Goal: Task Accomplishment & Management: Use online tool/utility

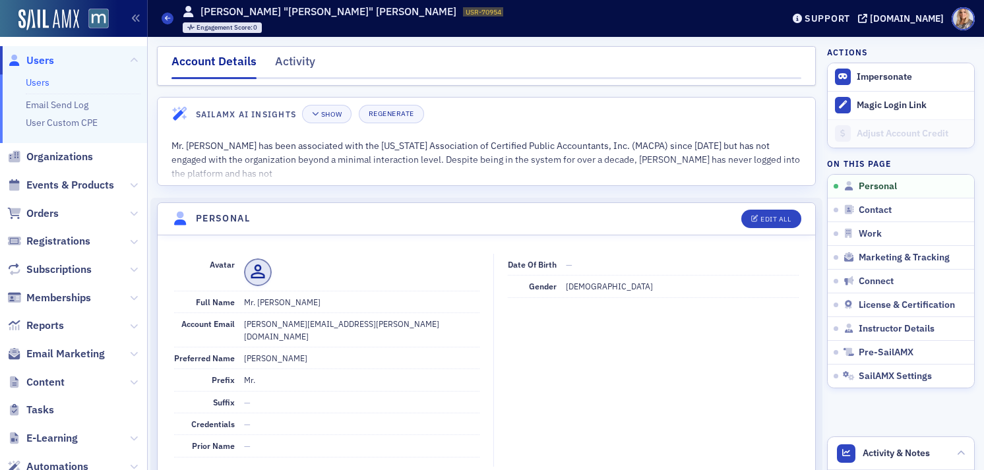
click at [40, 84] on link "Users" at bounding box center [38, 82] width 24 height 12
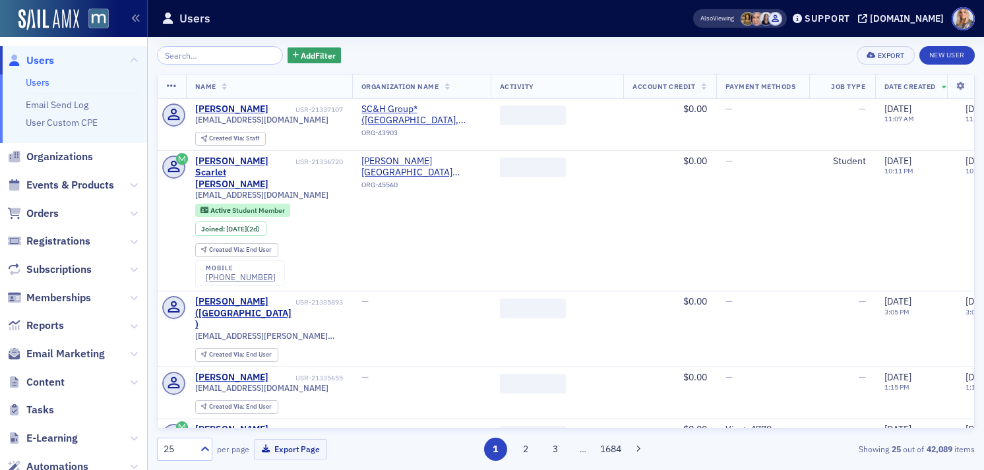
click at [183, 56] on input "search" at bounding box center [220, 55] width 126 height 18
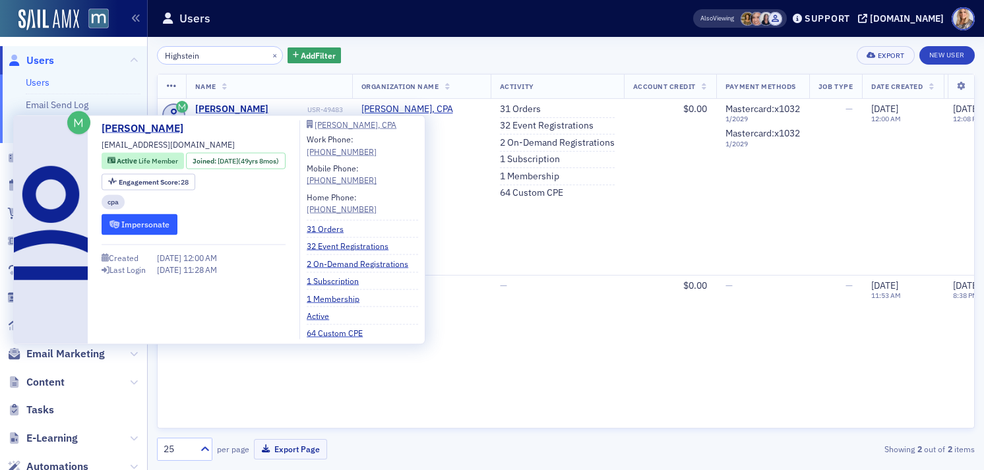
type input "Highstein"
click at [153, 222] on button "Impersonate" at bounding box center [140, 224] width 76 height 20
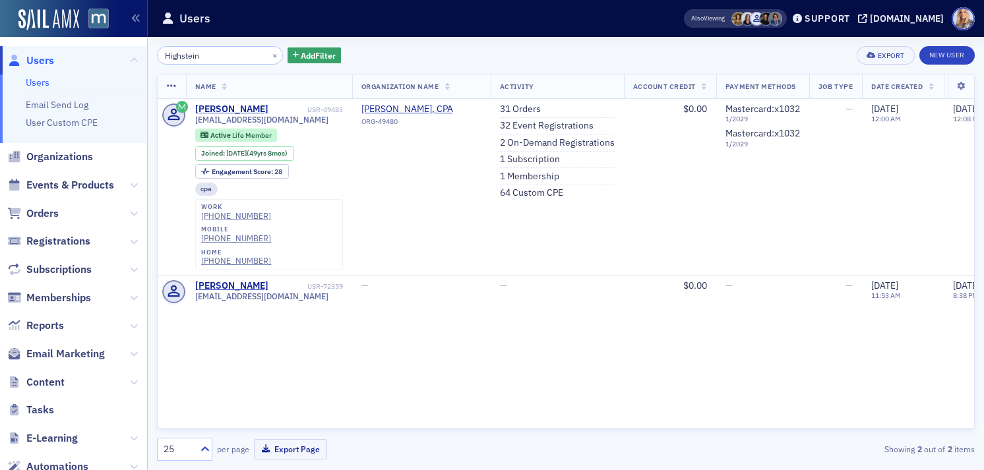
click at [409, 309] on div "Name Organization Name Activity Account Credit Payment Methods Job Type Date Cr…" at bounding box center [566, 251] width 818 height 355
click at [133, 190] on button at bounding box center [134, 185] width 8 height 15
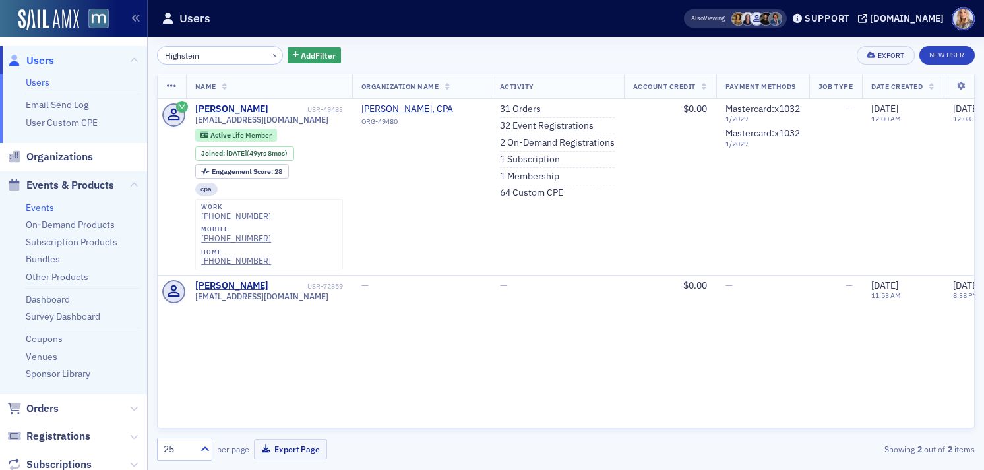
click at [45, 207] on link "Events" at bounding box center [40, 208] width 28 height 12
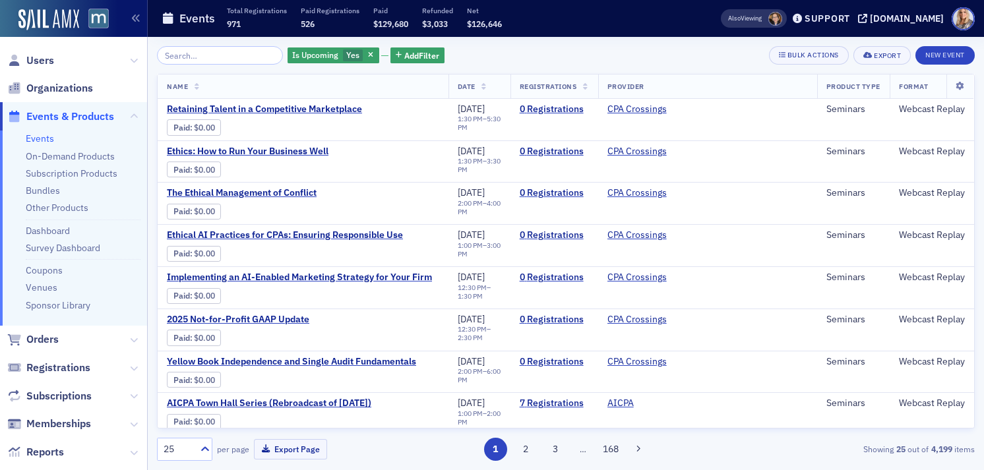
click at [182, 52] on input "search" at bounding box center [220, 55] width 126 height 18
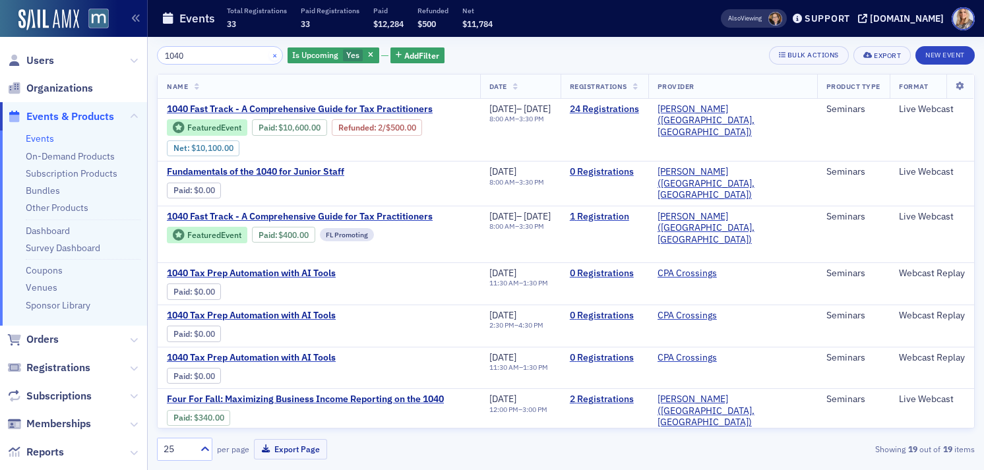
type input "1040"
click at [269, 56] on button "×" at bounding box center [275, 55] width 12 height 12
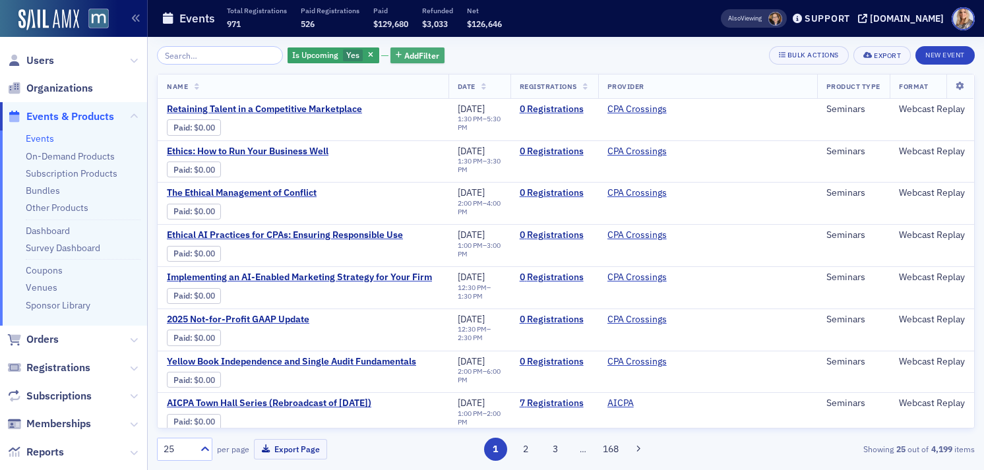
click at [404, 57] on span "Add Filter" at bounding box center [421, 55] width 35 height 12
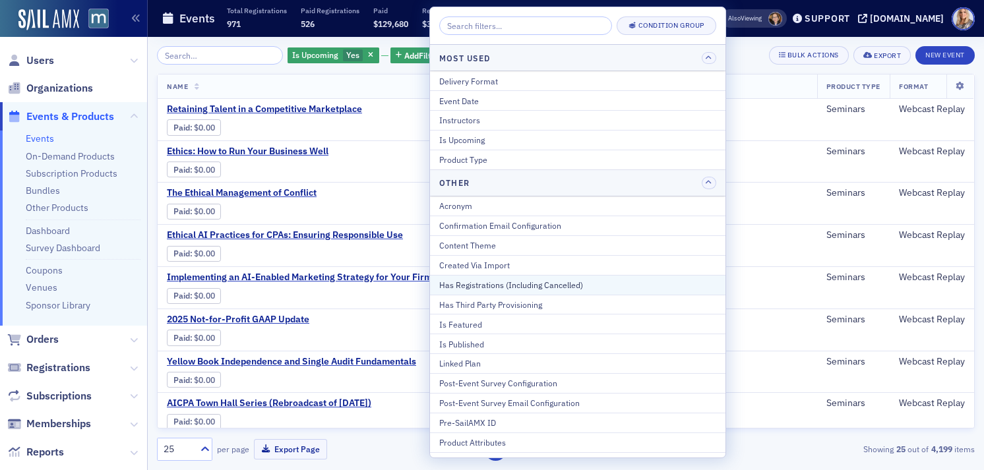
scroll to position [133, 0]
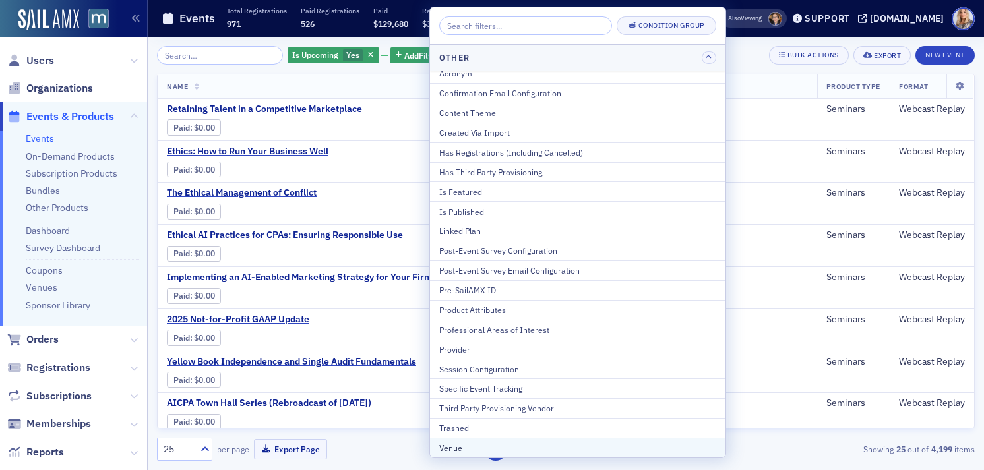
click at [462, 442] on div "Venue" at bounding box center [577, 448] width 277 height 12
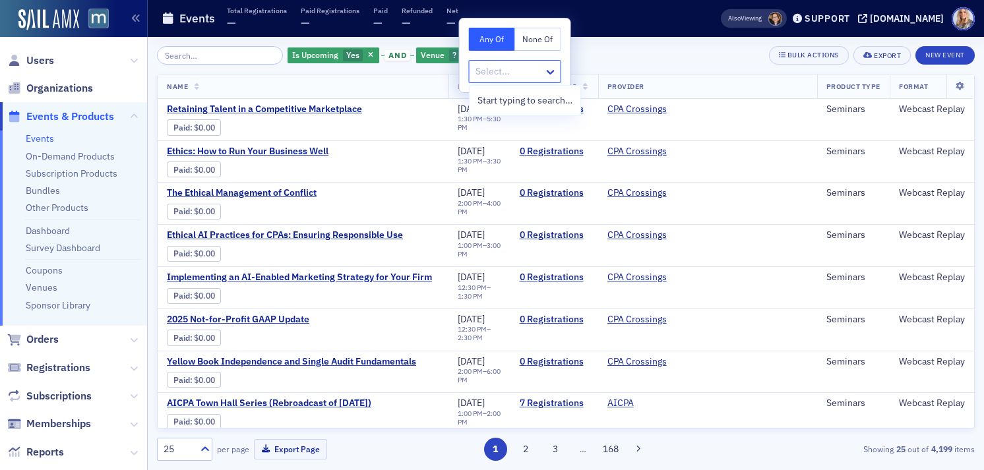
click at [508, 75] on div at bounding box center [508, 71] width 69 height 16
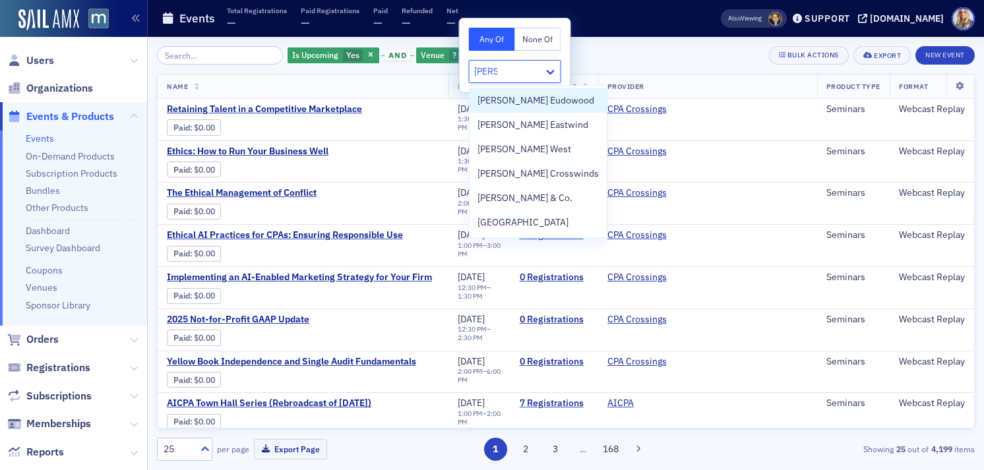
type input "martin"
click at [514, 148] on span "[PERSON_NAME] West" at bounding box center [524, 149] width 94 height 14
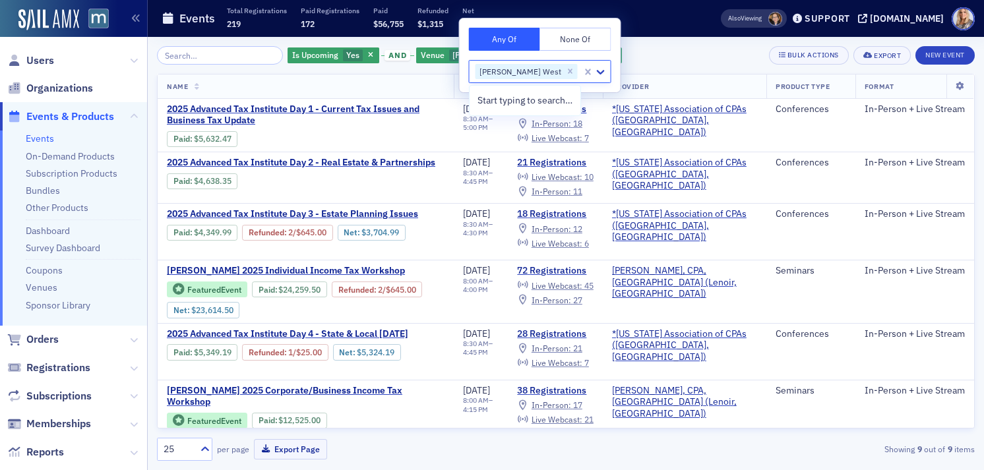
click at [715, 59] on div "Is Upcoming Yes and Venue [PERSON_NAME] West Add Filter Bulk Actions Export New…" at bounding box center [566, 55] width 818 height 18
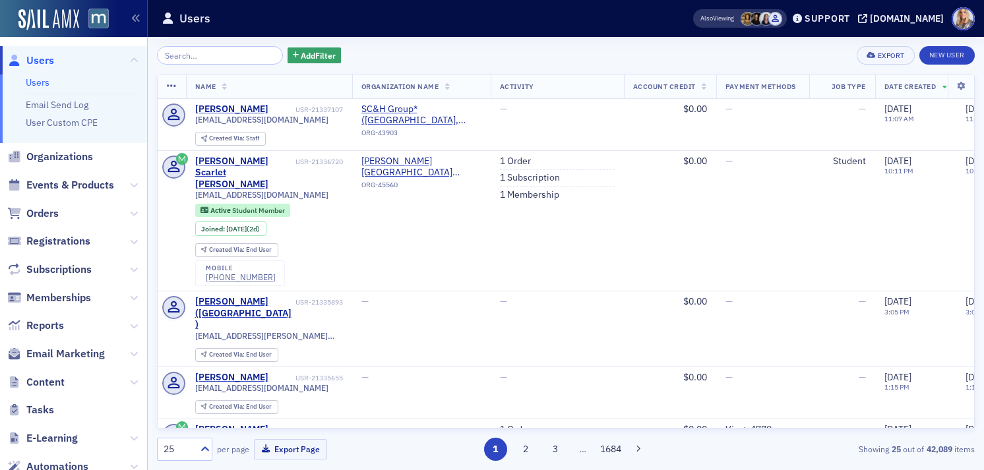
click at [173, 59] on input "search" at bounding box center [220, 55] width 126 height 18
click at [133, 185] on icon at bounding box center [134, 185] width 8 height 8
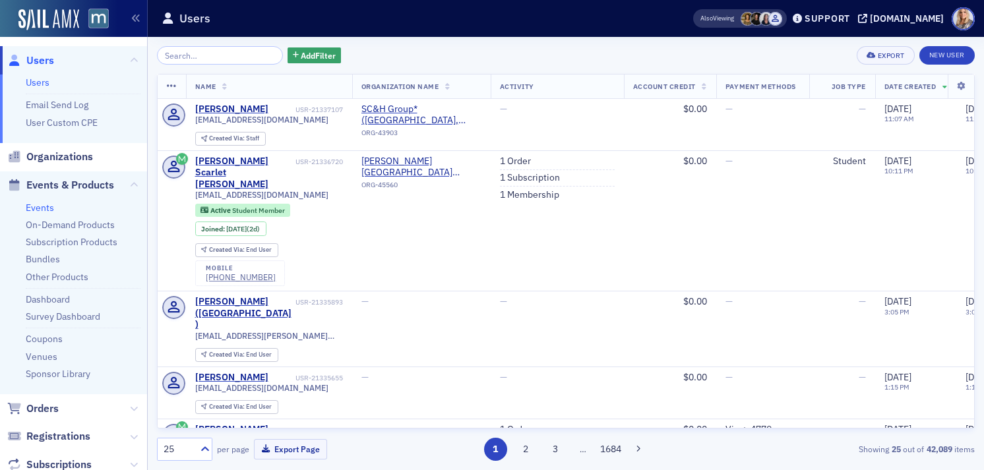
click at [37, 210] on link "Events" at bounding box center [40, 208] width 28 height 12
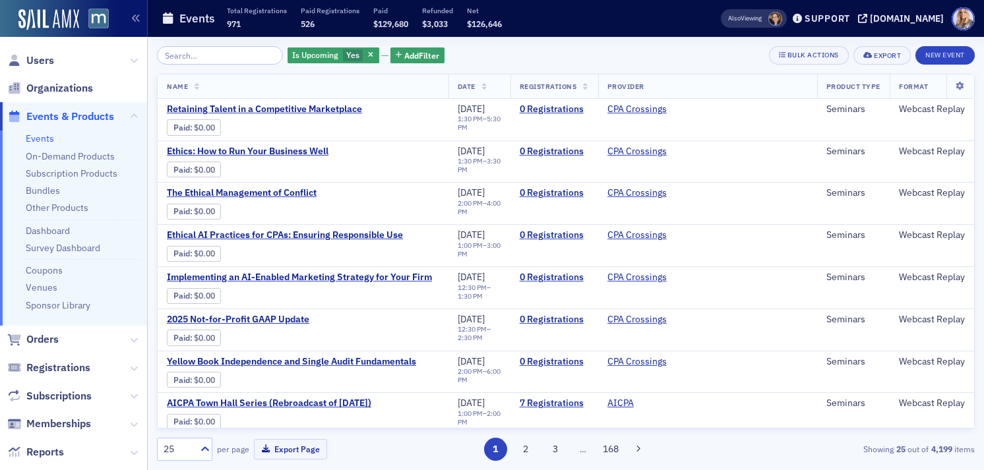
click at [202, 57] on input "search" at bounding box center [220, 55] width 126 height 18
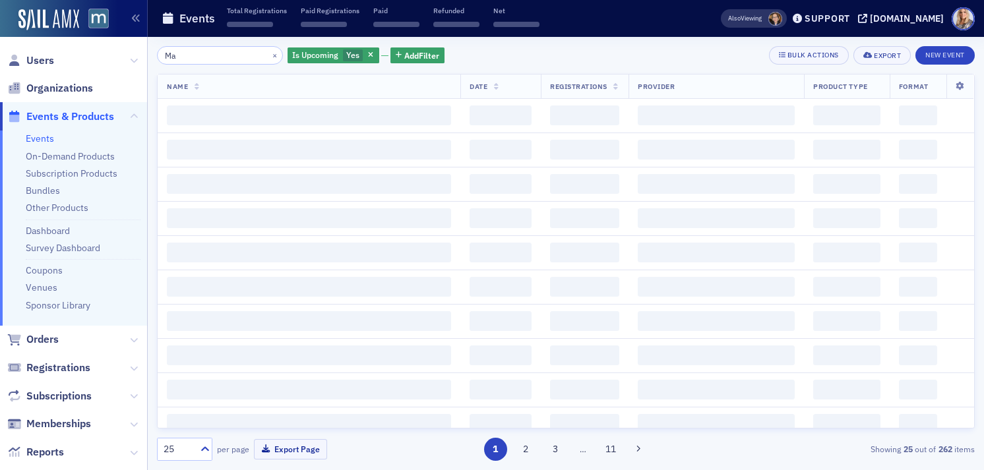
type input "M"
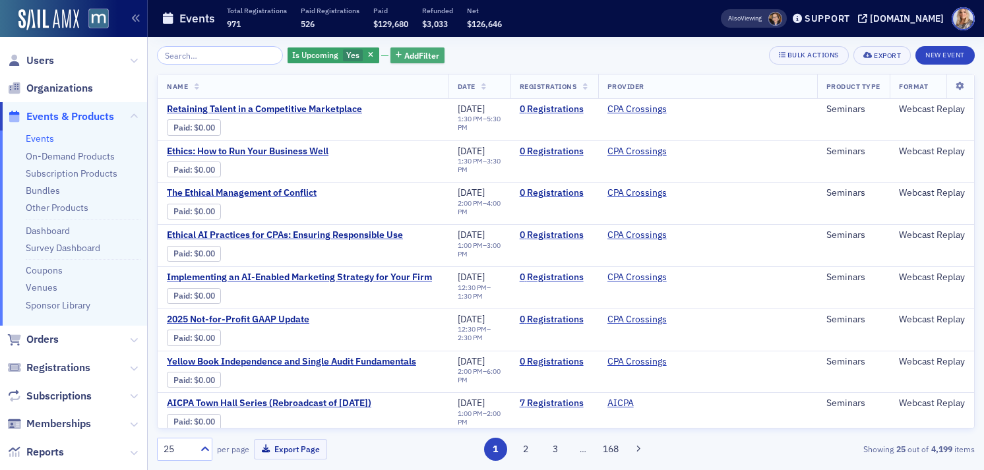
click at [413, 59] on span "Add Filter" at bounding box center [421, 55] width 35 height 12
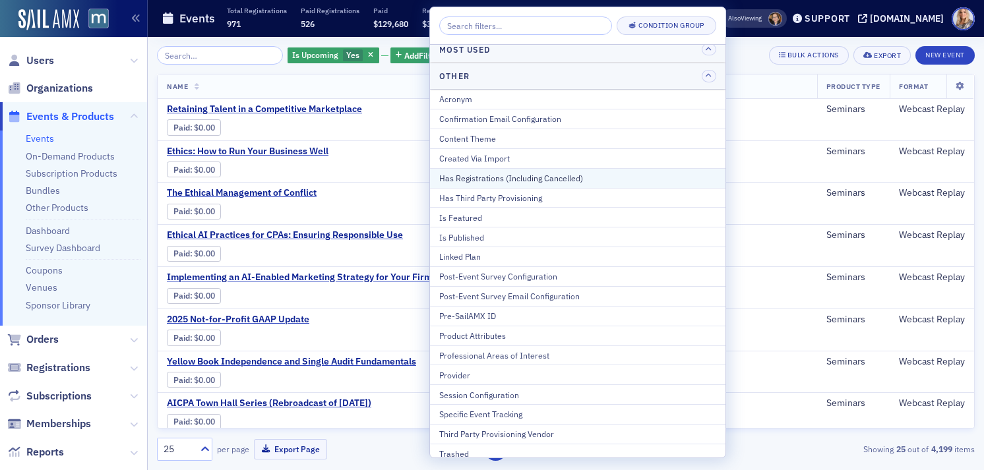
scroll to position [133, 0]
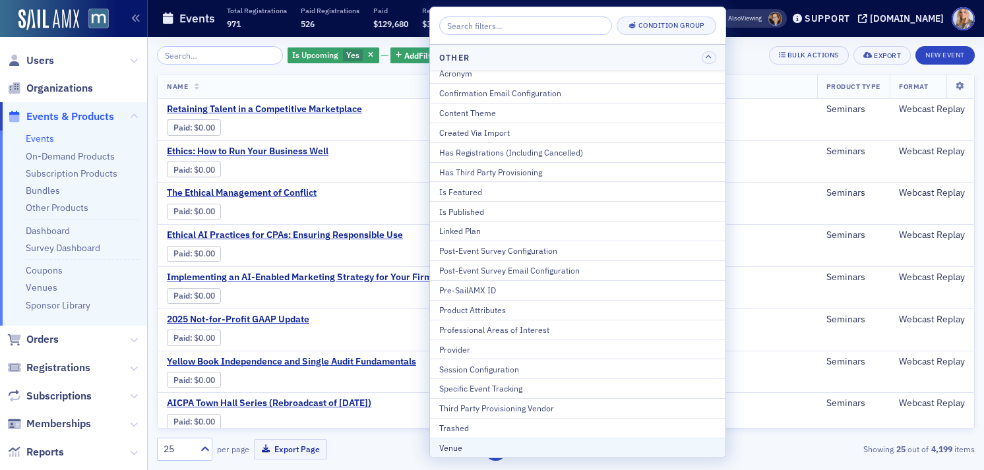
click at [451, 444] on div "Venue" at bounding box center [577, 448] width 277 height 12
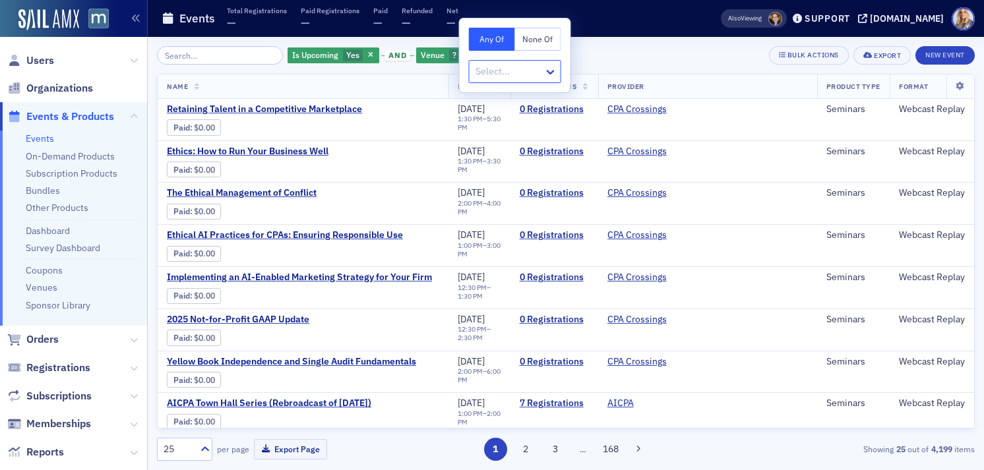
click at [523, 73] on div at bounding box center [508, 71] width 69 height 16
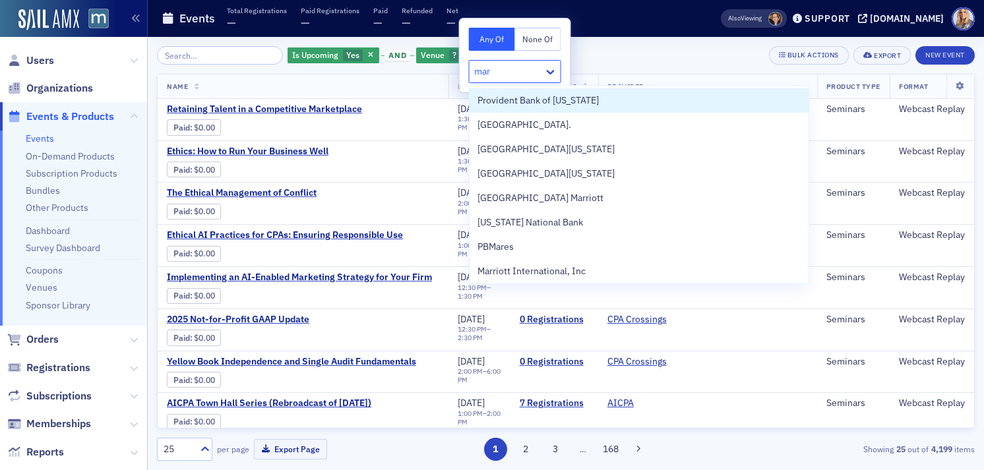
type input "mart"
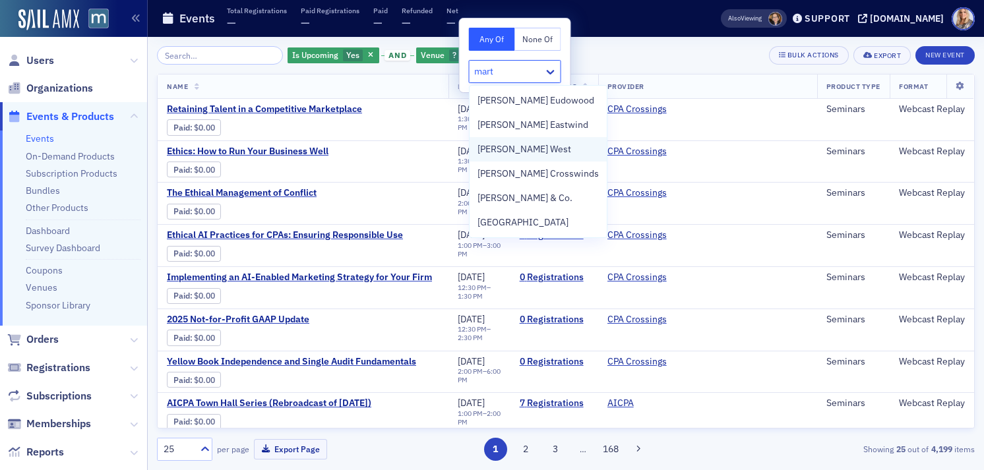
click at [528, 150] on span "[PERSON_NAME] West" at bounding box center [524, 149] width 94 height 14
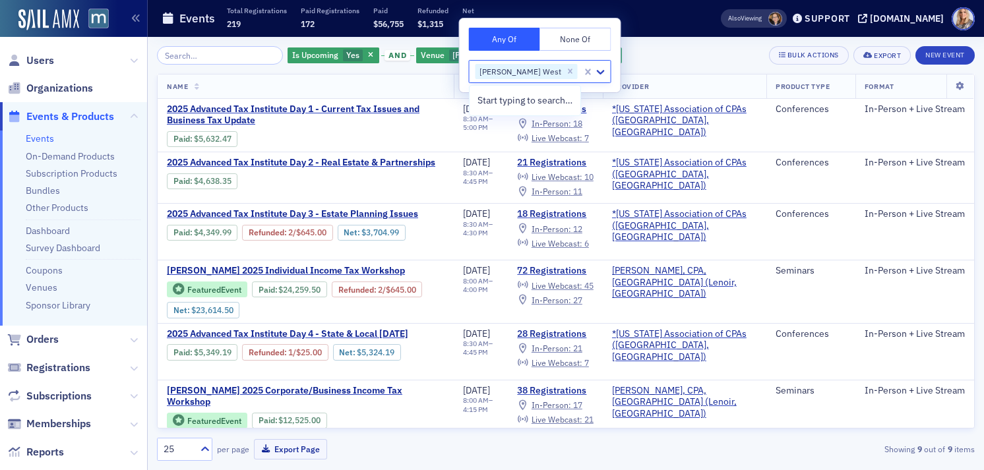
click at [702, 47] on div "Is Upcoming Yes and Venue [PERSON_NAME] West Add Filter Bulk Actions Export New…" at bounding box center [566, 55] width 818 height 18
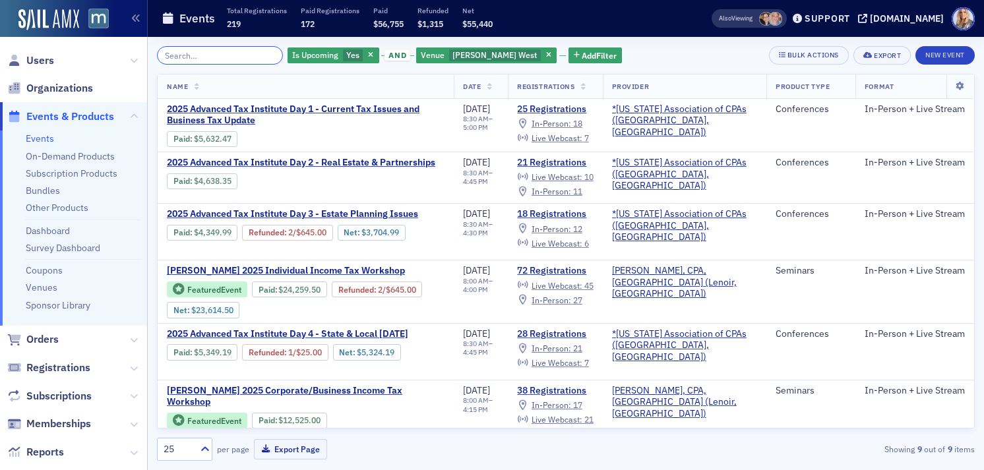
click at [211, 56] on input "search" at bounding box center [220, 55] width 126 height 18
click at [133, 59] on icon at bounding box center [134, 61] width 8 height 8
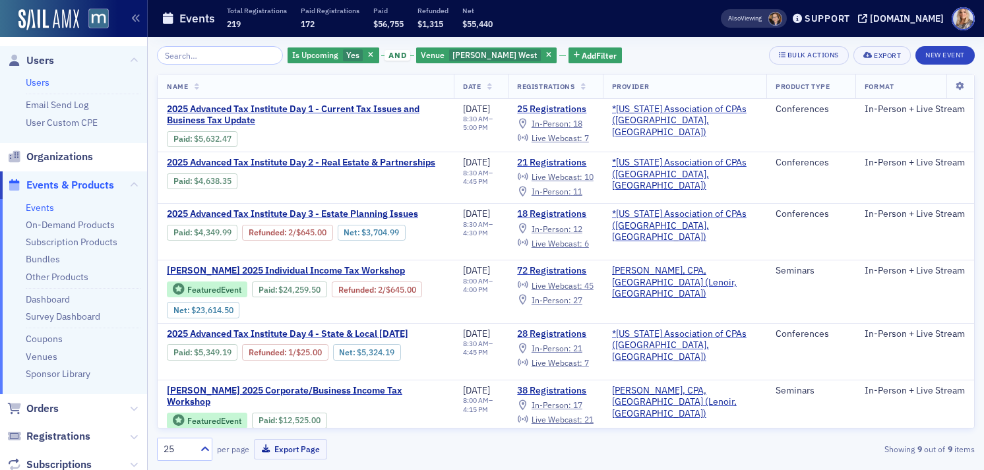
click at [37, 79] on link "Users" at bounding box center [38, 82] width 24 height 12
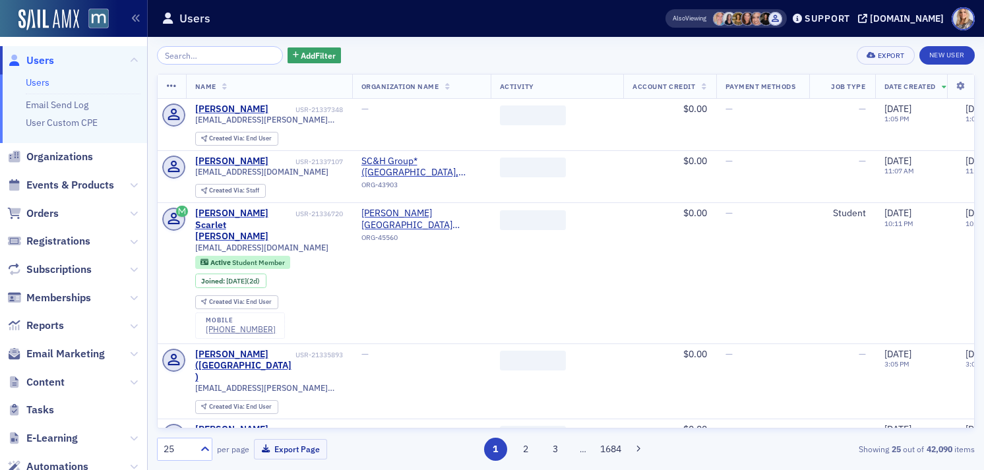
click at [196, 58] on input "search" at bounding box center [220, 55] width 126 height 18
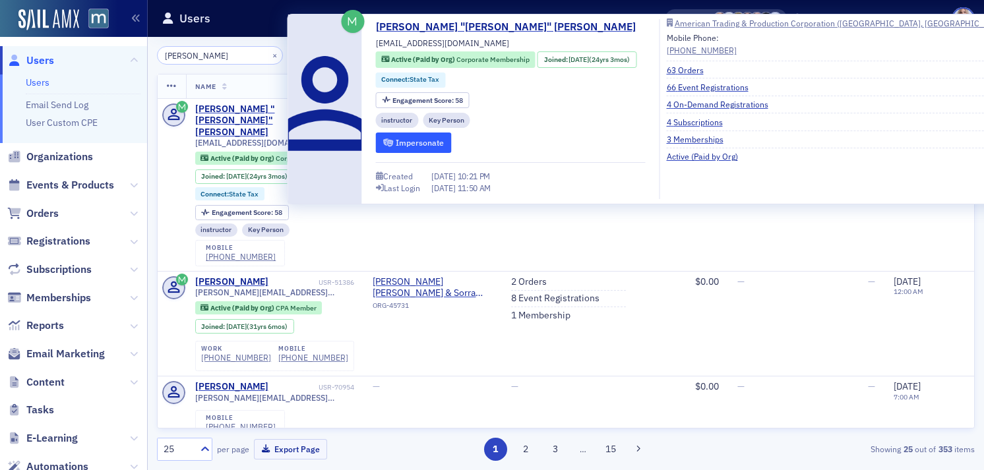
type input "Jeff Lawson"
click at [411, 140] on button "Impersonate" at bounding box center [414, 143] width 76 height 20
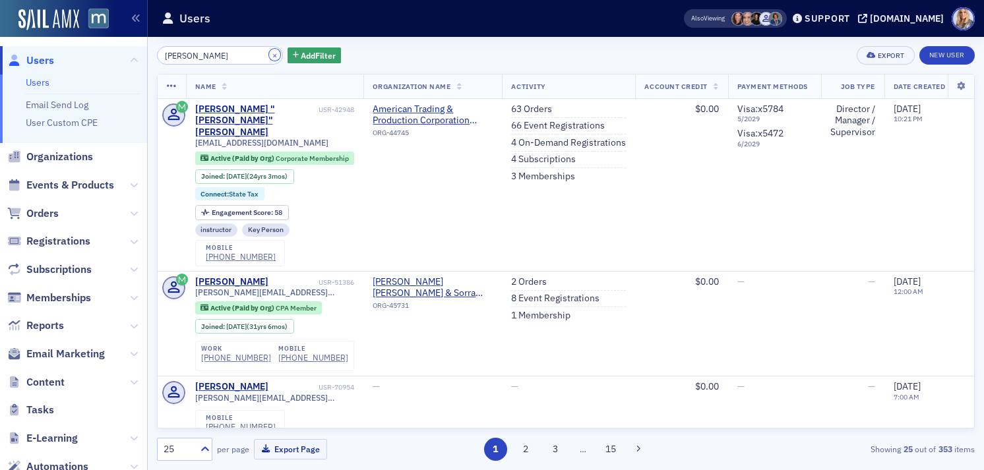
click at [269, 55] on button "×" at bounding box center [275, 55] width 12 height 12
